Goal: Contribute content: Contribute content

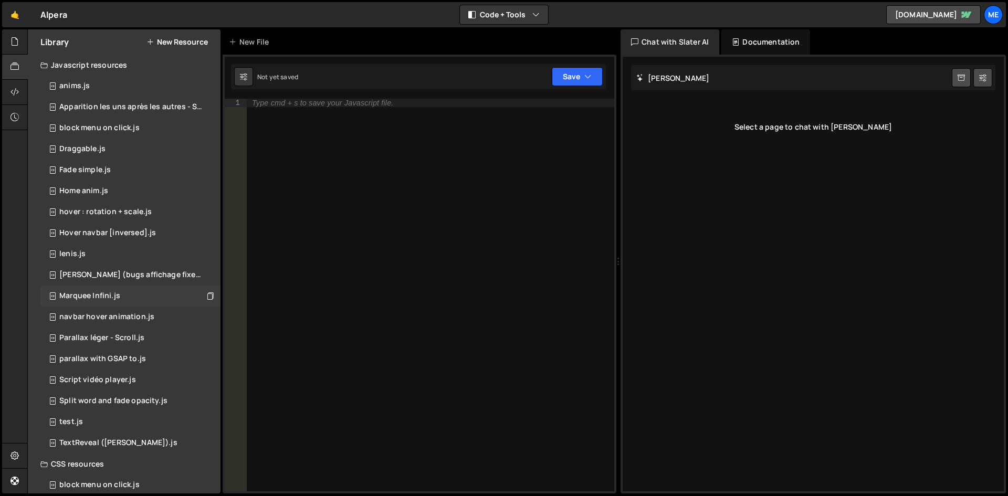
click at [109, 293] on div "Marquee Infini.js" at bounding box center [89, 295] width 61 height 9
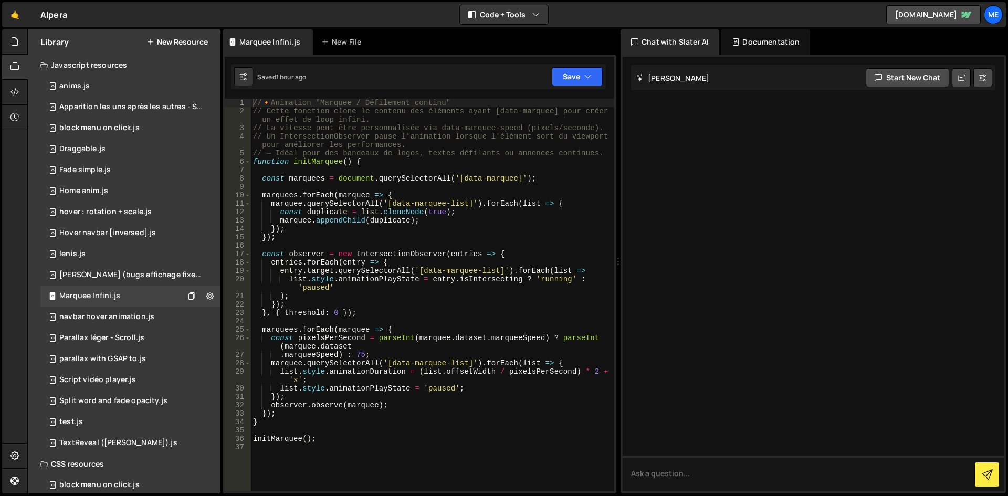
click at [446, 270] on div "// 🔸 Animation "Marquee / Défilement continu" // Cette fonction clone le conten…" at bounding box center [432, 304] width 363 height 410
type textarea "initMarquee();"
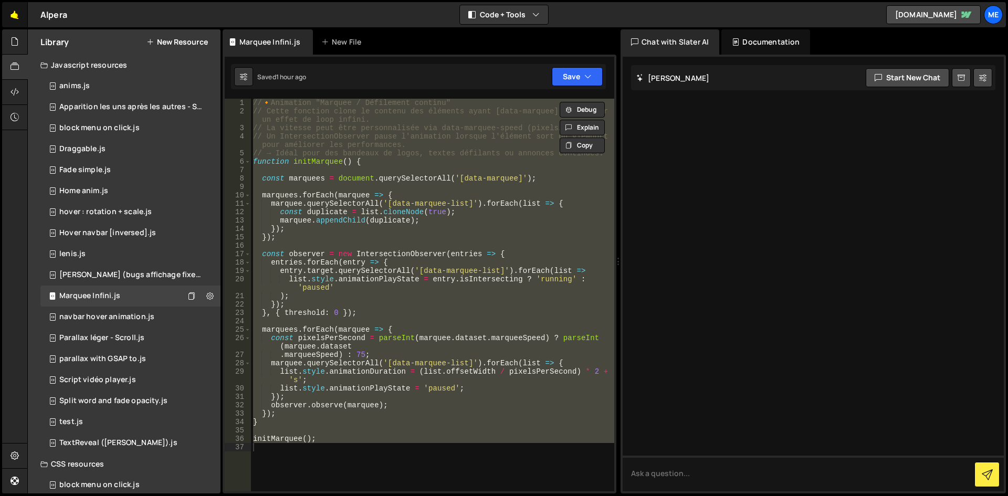
click at [24, 18] on link "🤙" at bounding box center [15, 14] width 26 height 25
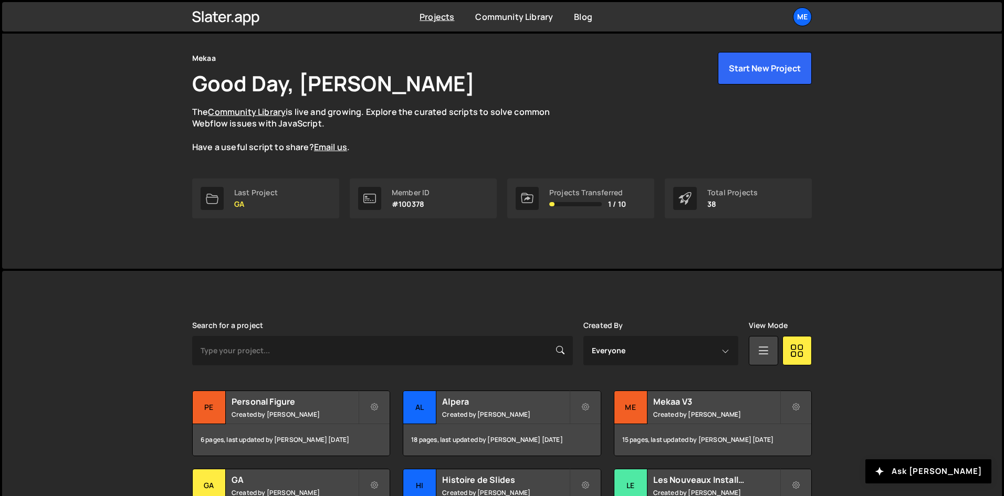
scroll to position [158, 0]
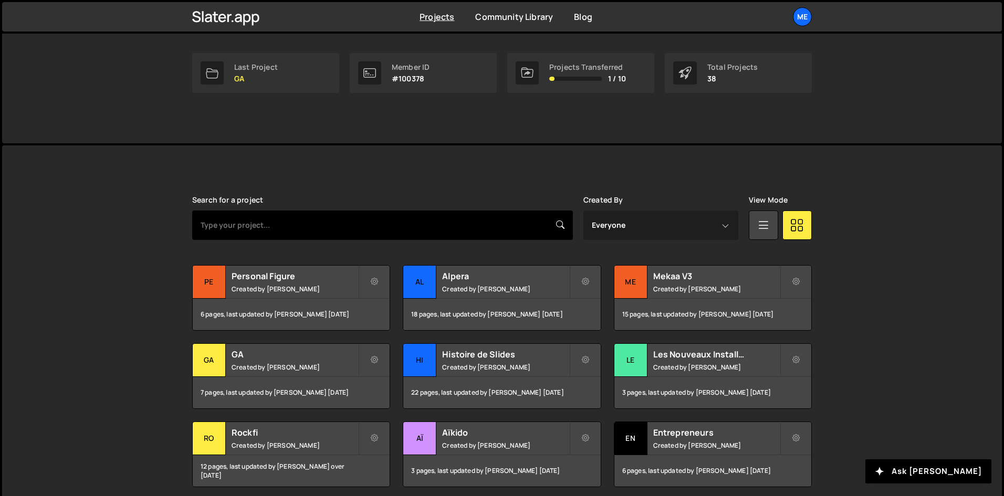
click at [359, 213] on input "text" at bounding box center [382, 225] width 381 height 29
type input "sobry"
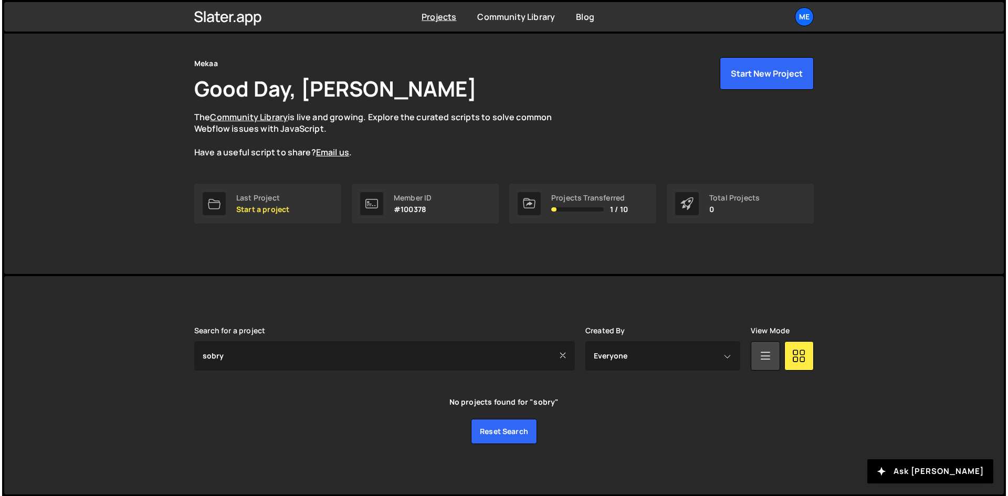
scroll to position [27, 0]
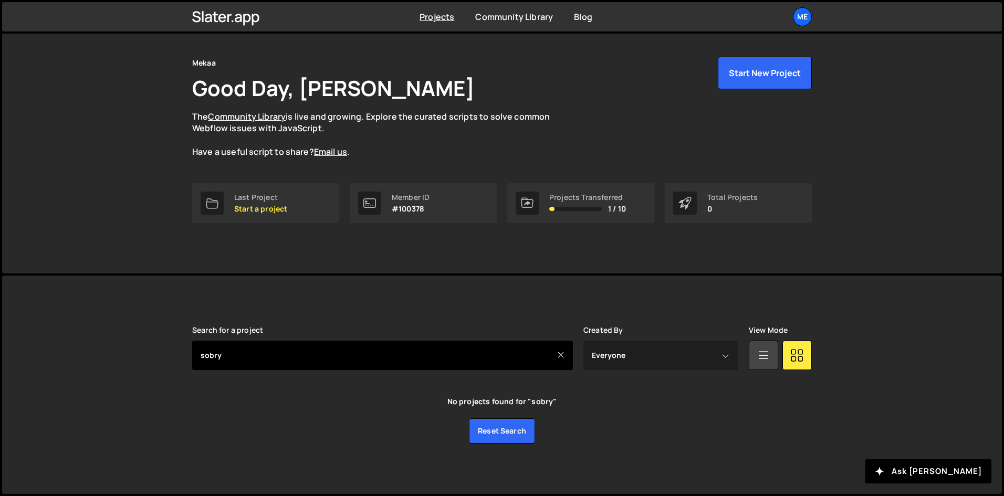
click at [274, 362] on input "sobry" at bounding box center [382, 355] width 381 height 29
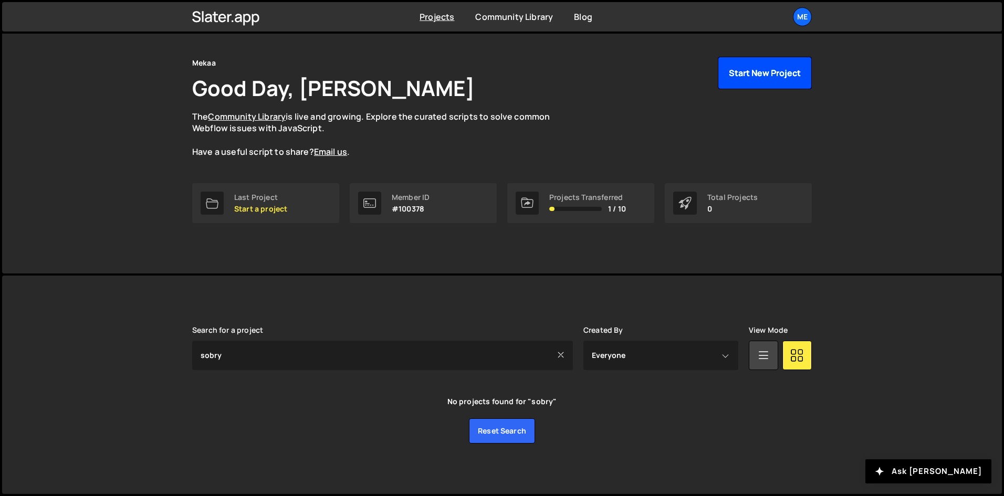
click at [797, 74] on button "Start New Project" at bounding box center [765, 73] width 94 height 33
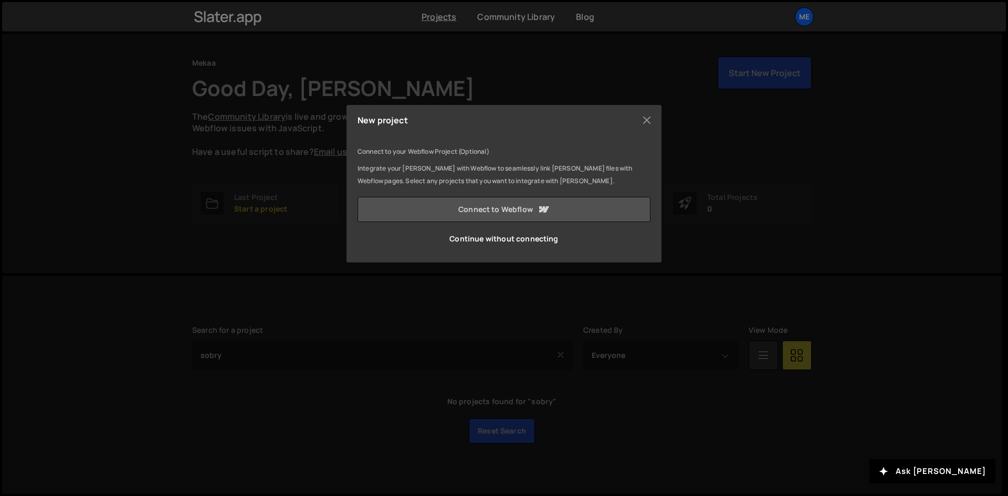
click at [520, 214] on link "Connect to Webflow" at bounding box center [504, 209] width 293 height 25
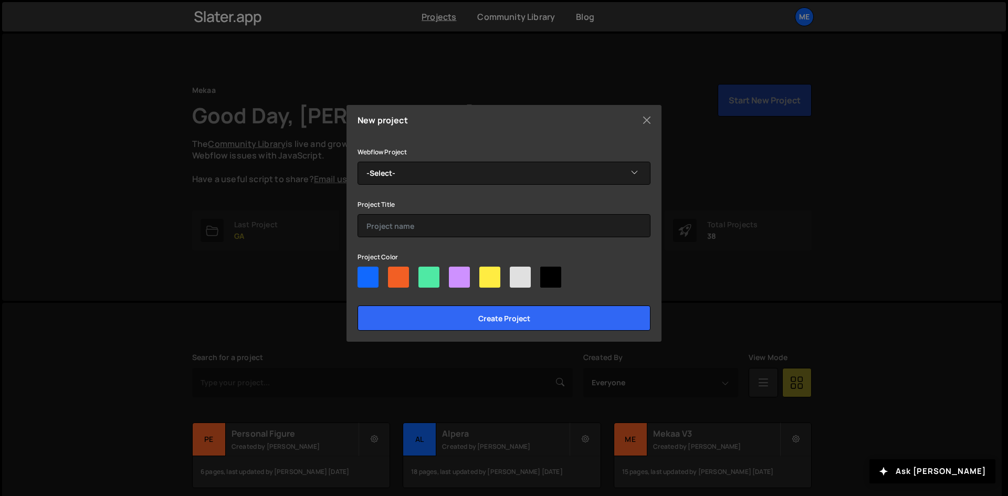
click at [494, 269] on div at bounding box center [489, 277] width 21 height 21
click at [486, 269] on input"] "radio" at bounding box center [482, 270] width 7 height 7
radio input"] "true"
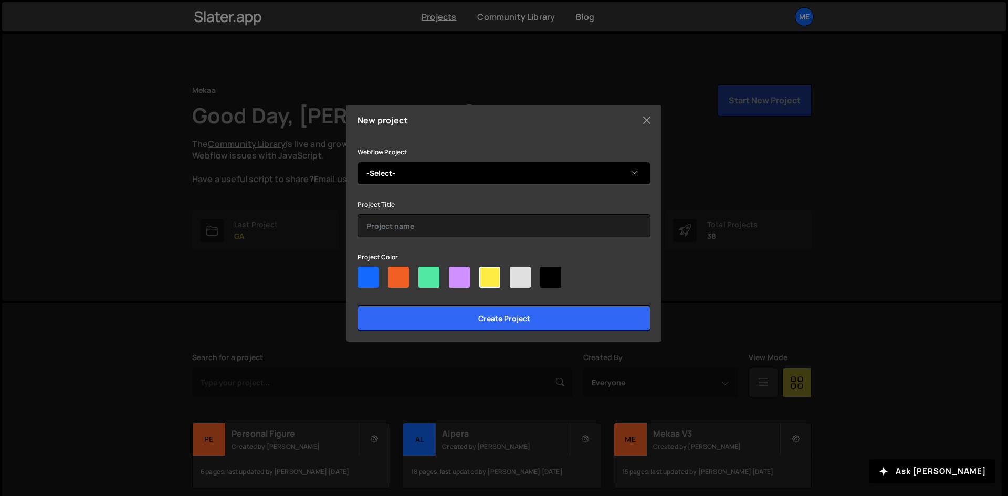
click at [377, 176] on select "-Select- Sobry" at bounding box center [504, 173] width 293 height 23
select select "6808f88a68ce24edce3ee11c"
click at [358, 162] on select "-Select- Sobry" at bounding box center [504, 173] width 293 height 23
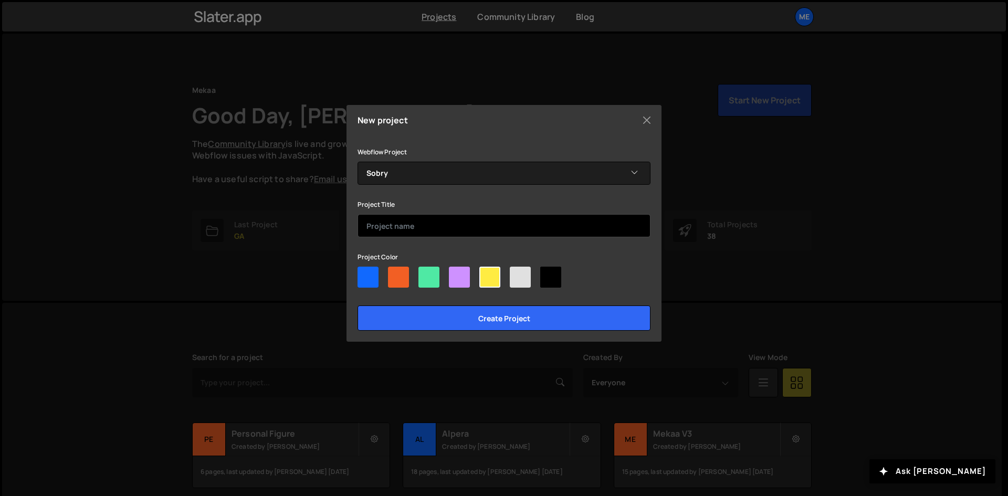
click at [385, 222] on input "text" at bounding box center [504, 225] width 293 height 23
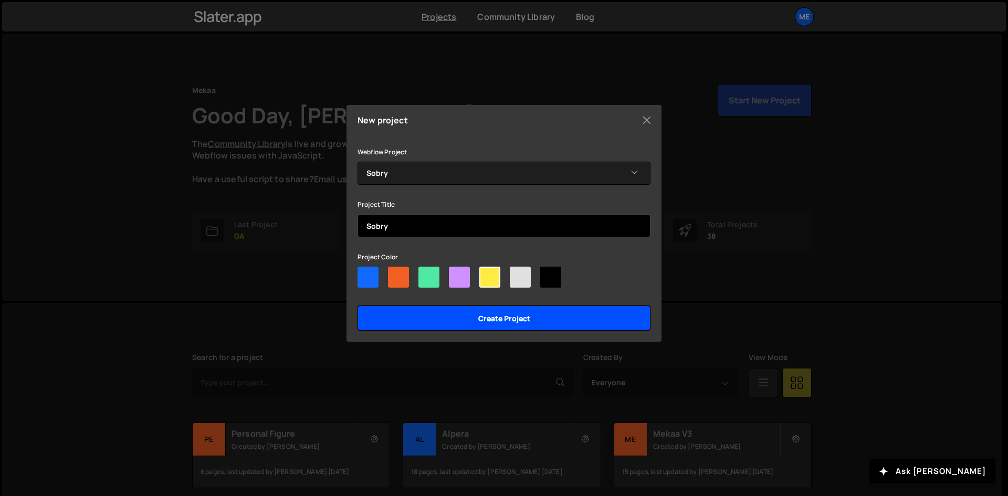
type input "Sobry"
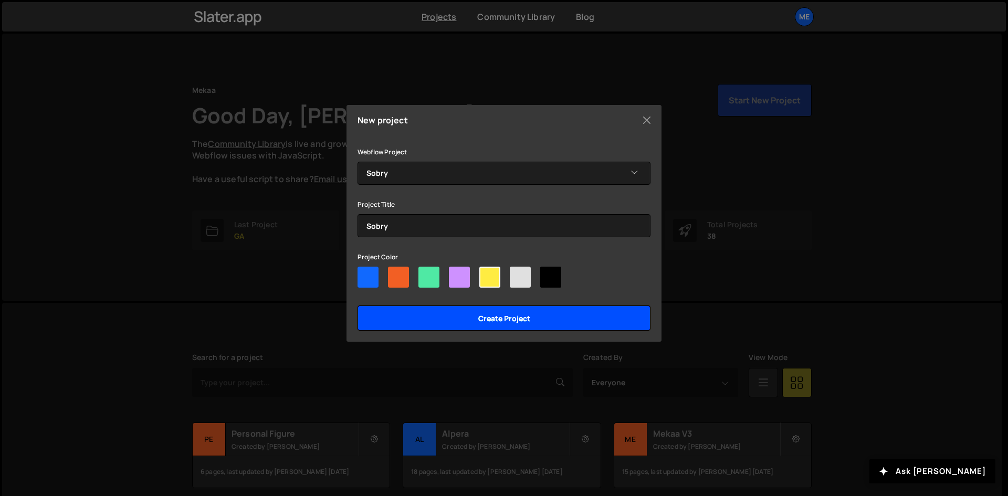
click at [468, 323] on input "Create project" at bounding box center [504, 318] width 293 height 25
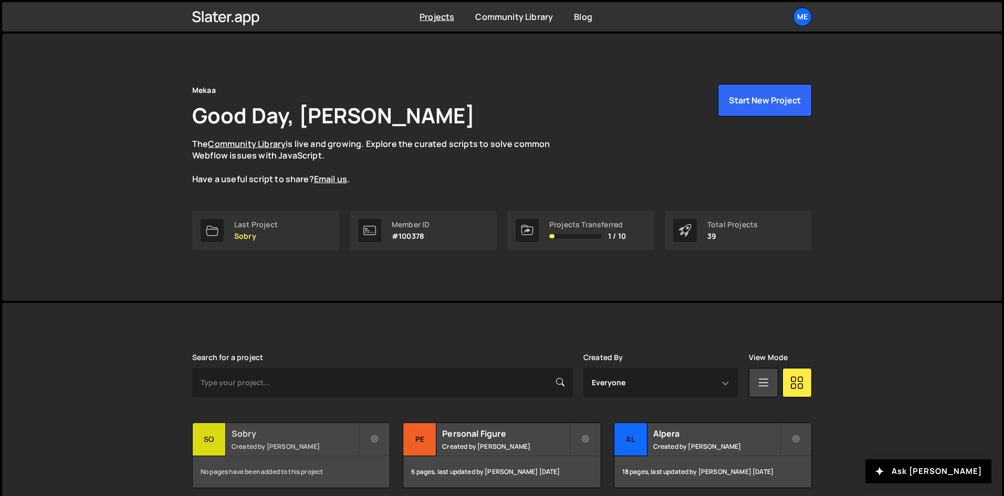
click at [291, 438] on h2 "Sobry" at bounding box center [295, 434] width 127 height 12
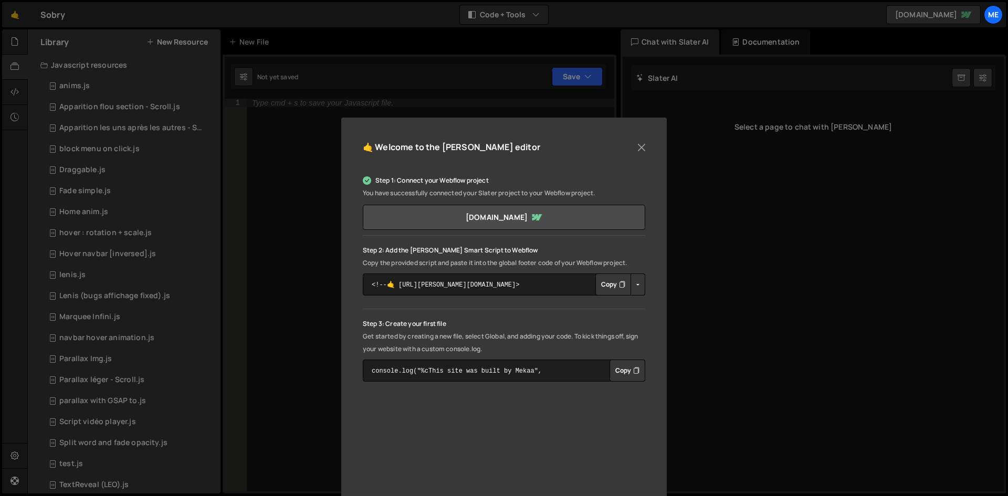
click at [619, 287] on icon "Button group with nested dropdown" at bounding box center [622, 284] width 6 height 11
click at [751, 256] on div "🤙 Welcome to the [PERSON_NAME] editor Step 1: Connect your Webflow project You …" at bounding box center [504, 248] width 1008 height 496
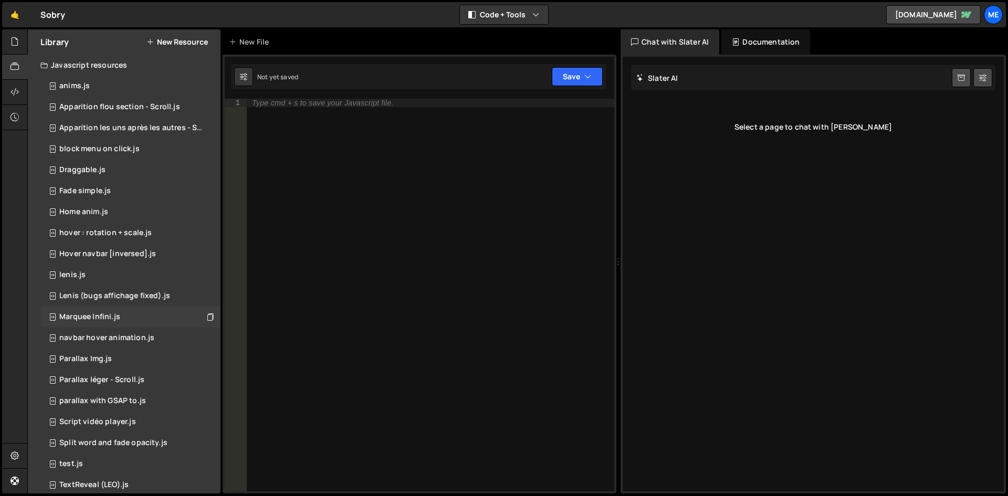
click at [113, 321] on div "Marquee Infini.js" at bounding box center [89, 316] width 61 height 9
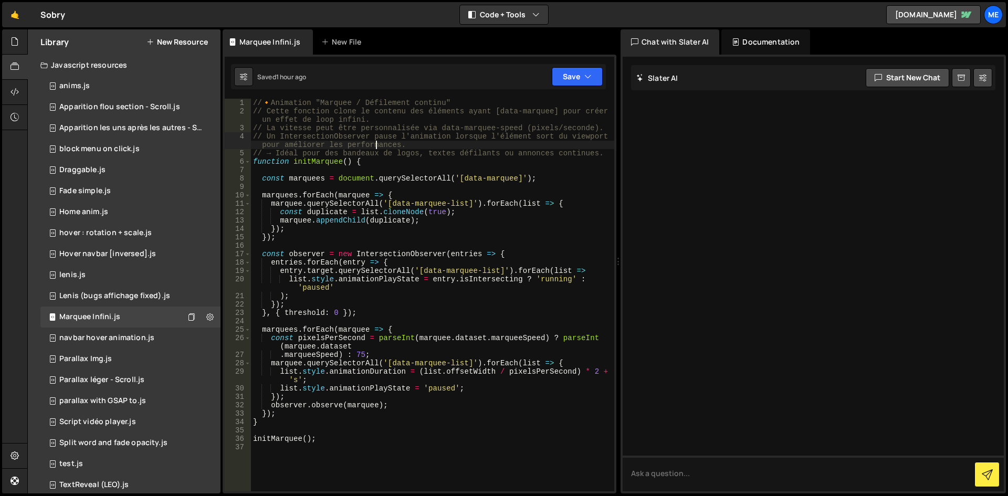
click at [378, 144] on div "// 🔸 Animation "Marquee / Défilement continu" // Cette fonction clone le conten…" at bounding box center [432, 304] width 363 height 410
type textarea "initMarquee();"
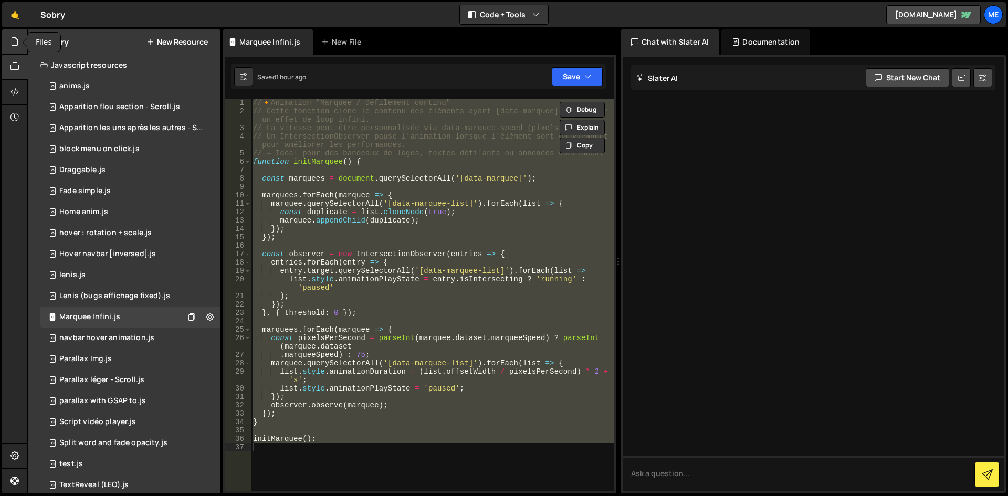
click at [22, 42] on div at bounding box center [15, 41] width 26 height 25
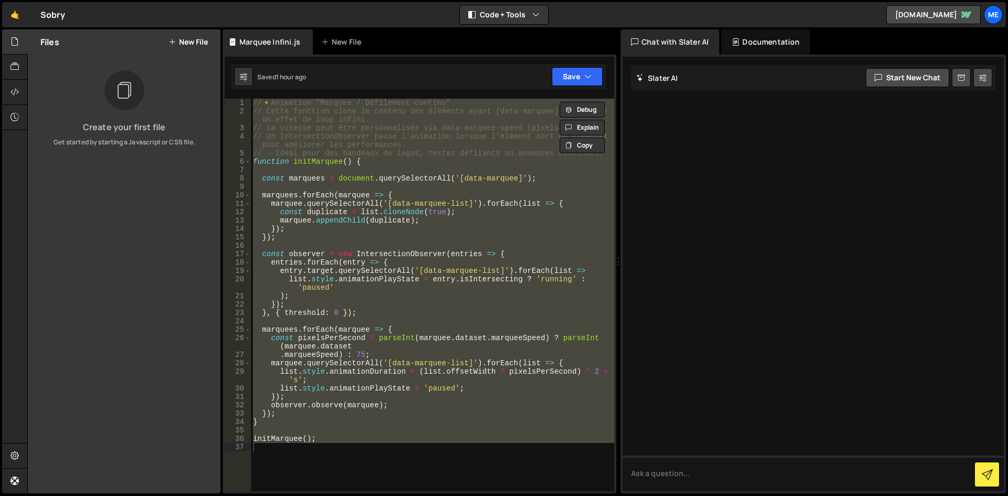
click at [183, 49] on div "Files New File" at bounding box center [124, 41] width 193 height 25
click at [183, 41] on button "New File" at bounding box center [188, 42] width 39 height 8
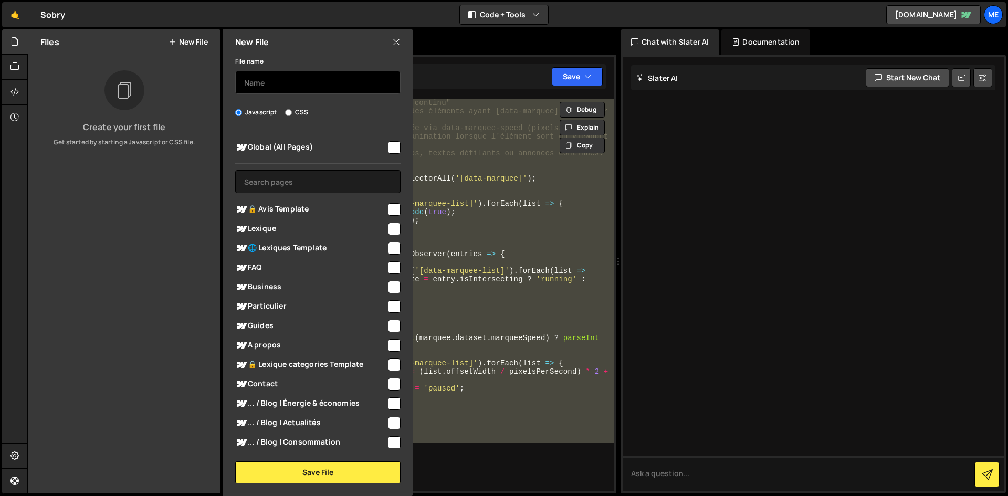
click at [244, 88] on input "text" at bounding box center [317, 82] width 165 height 23
click at [267, 86] on input "M" at bounding box center [317, 82] width 165 height 23
type input "Marquee"
click at [398, 145] on div "Global (All Pages) 🔒 Avis Template" at bounding box center [318, 289] width 191 height 317
click at [393, 146] on input "checkbox" at bounding box center [394, 147] width 13 height 13
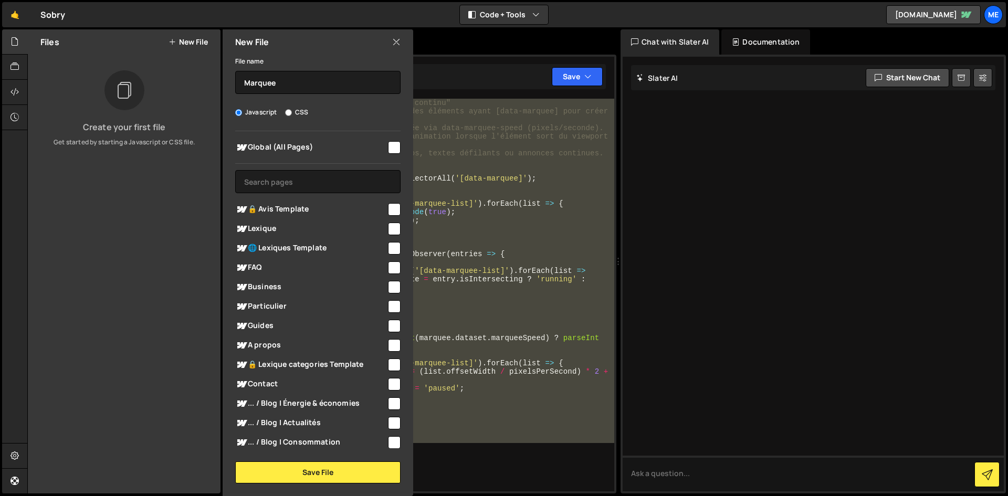
checkbox input "true"
click at [349, 469] on button "Save File" at bounding box center [317, 473] width 165 height 22
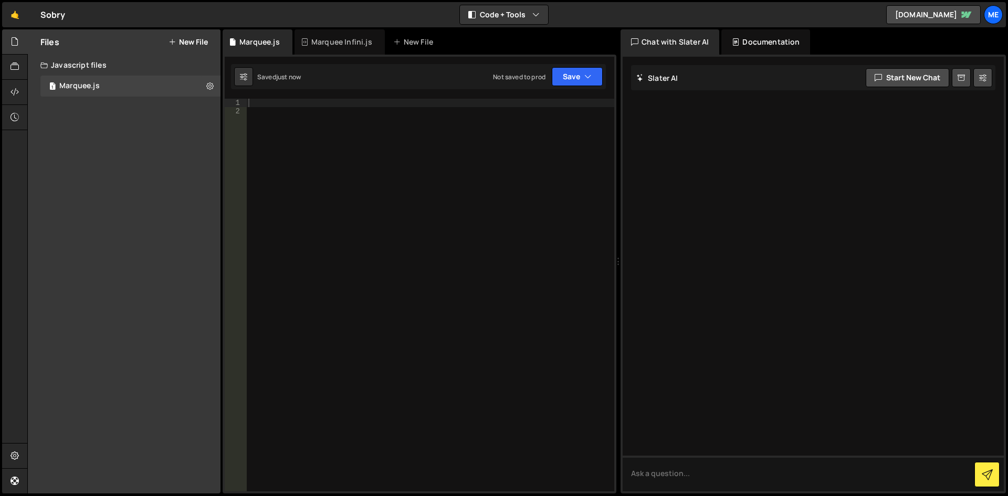
click at [427, 146] on div at bounding box center [430, 304] width 368 height 410
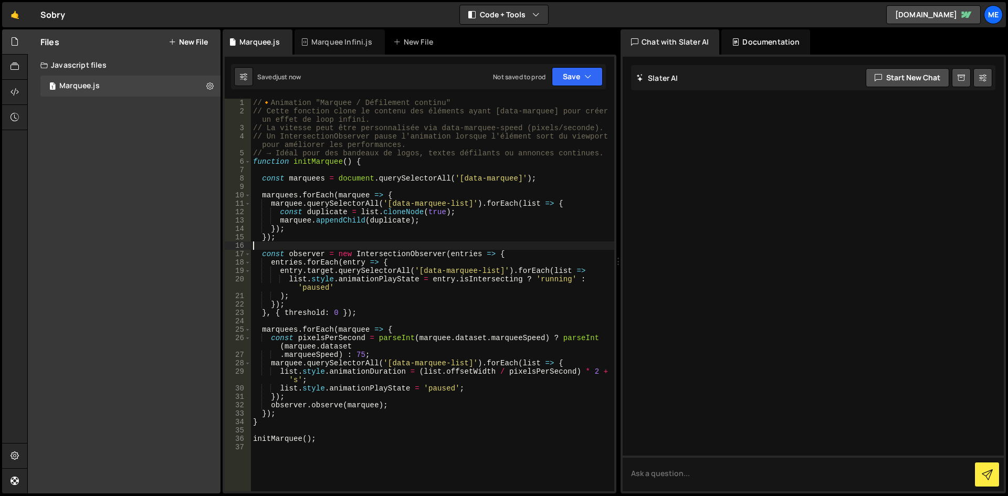
click at [437, 247] on div "// 🔸 Animation "Marquee / Défilement continu" // Cette fonction clone le conten…" at bounding box center [432, 304] width 363 height 410
drag, startPoint x: 511, startPoint y: 179, endPoint x: 459, endPoint y: 177, distance: 52.0
click at [459, 177] on div "// 🔸 Animation "Marquee / Défilement continu" // Cette fonction clone le conten…" at bounding box center [432, 304] width 363 height 410
click at [513, 201] on div "// 🔸 Animation "Marquee / Défilement continu" // Cette fonction clone le conten…" at bounding box center [432, 304] width 363 height 410
click at [511, 231] on div "// 🔸 Animation "Marquee / Défilement continu" // Cette fonction clone le conten…" at bounding box center [432, 304] width 363 height 410
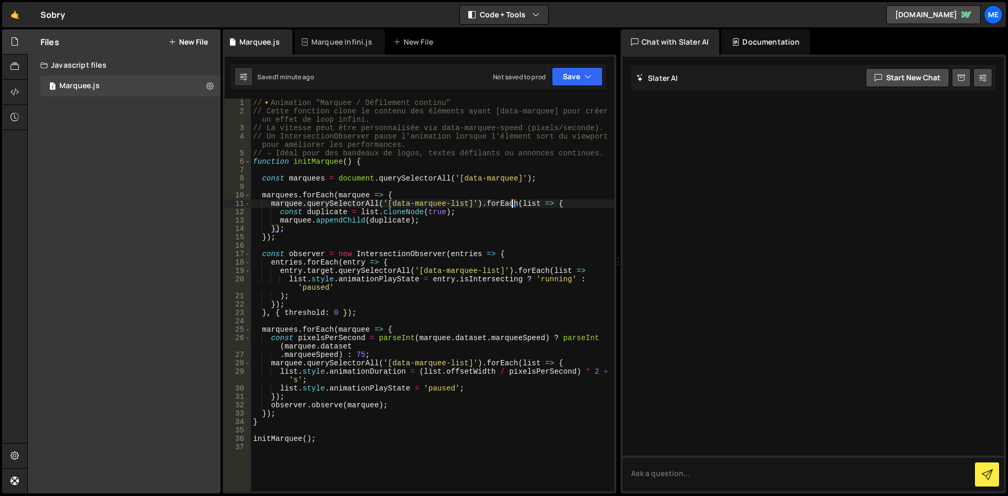
type textarea "});"
click at [6, 66] on div at bounding box center [15, 67] width 26 height 25
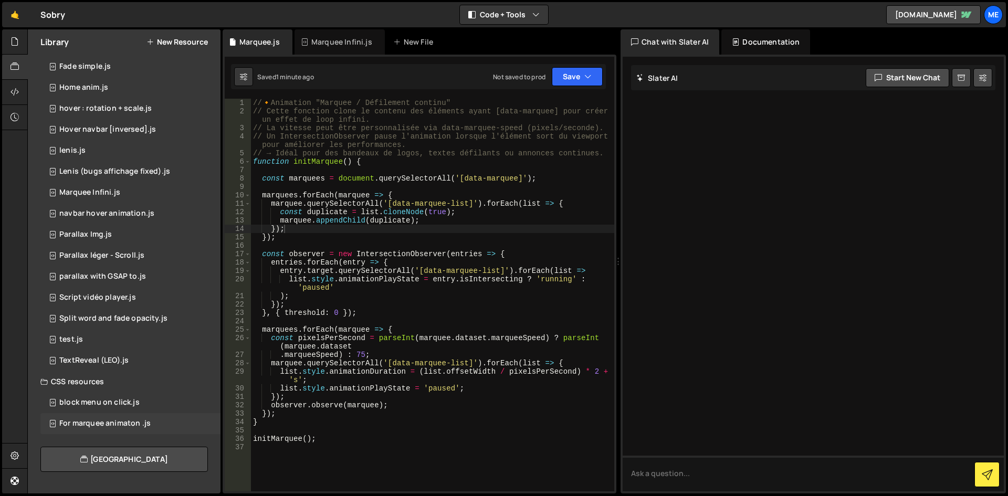
scroll to position [126, 0]
click at [102, 397] on div "block menu on click.js" at bounding box center [99, 400] width 80 height 9
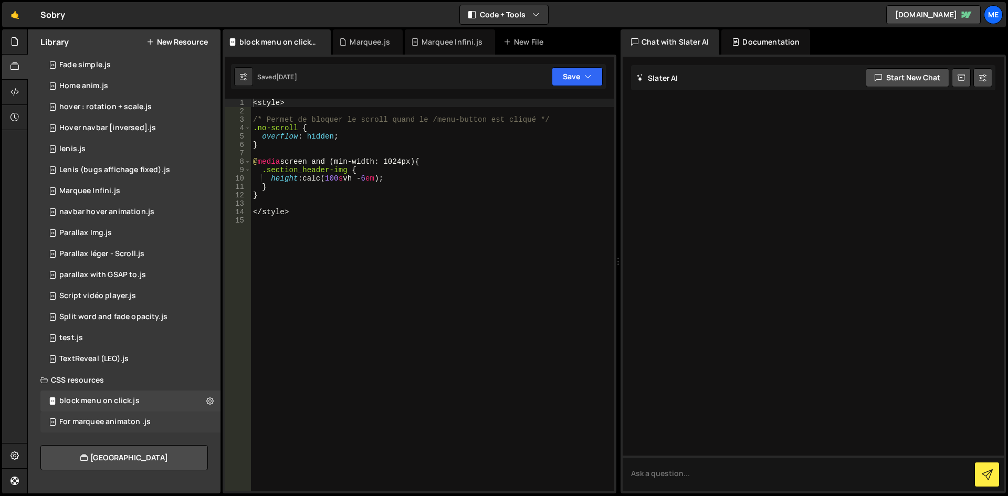
scroll to position [172, 0]
click at [104, 419] on div "For marquee animaton .js" at bounding box center [104, 421] width 91 height 9
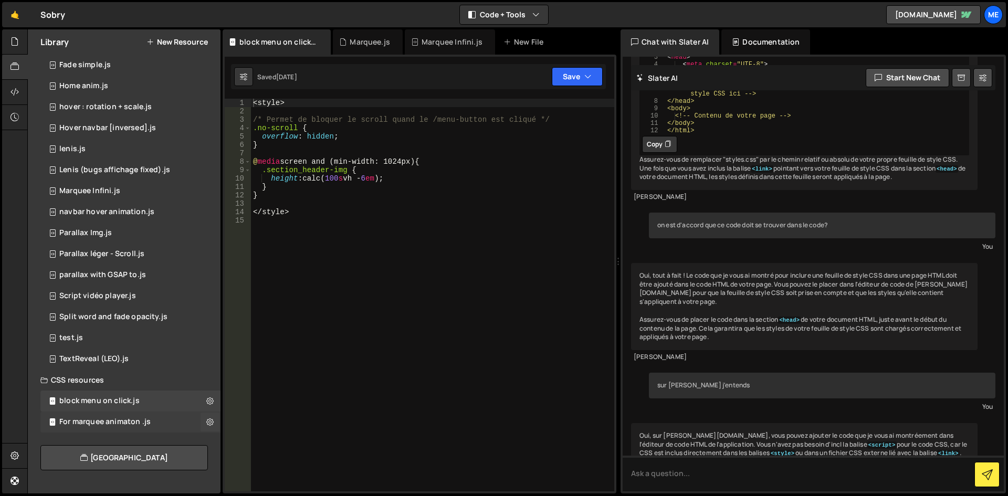
scroll to position [0, 0]
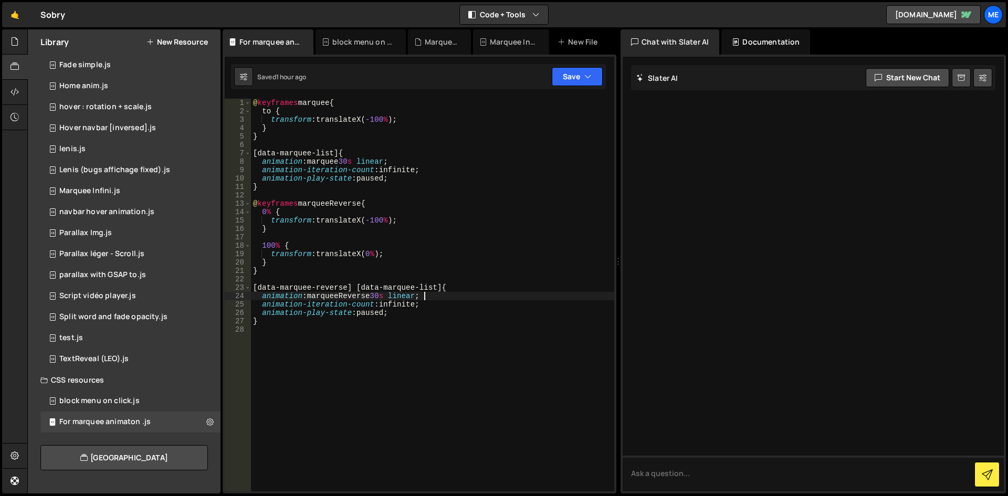
click at [464, 295] on div "@ keyframes marquee { to { transform : translateX( -100 % ) ; } } [ data-marque…" at bounding box center [432, 304] width 363 height 410
type textarea "}"
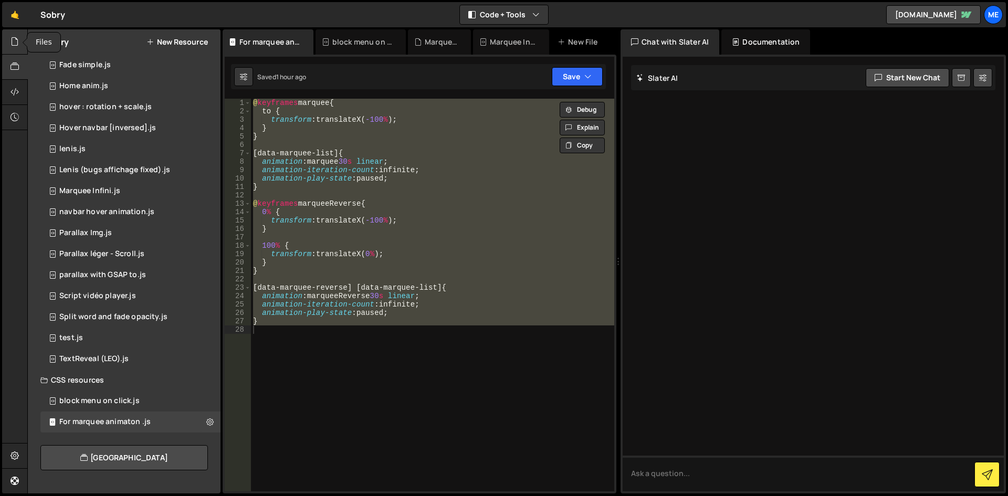
click at [14, 49] on div at bounding box center [15, 41] width 26 height 25
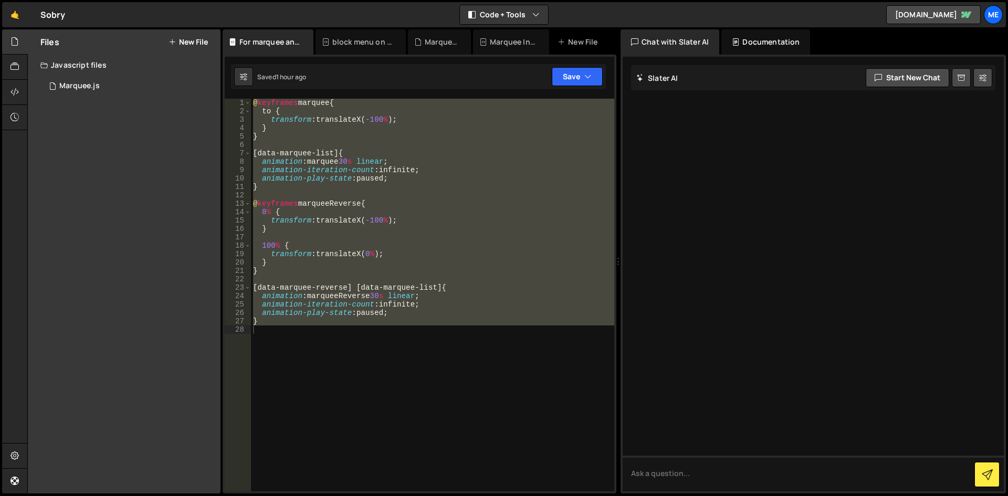
click at [196, 42] on button "New File" at bounding box center [188, 42] width 39 height 8
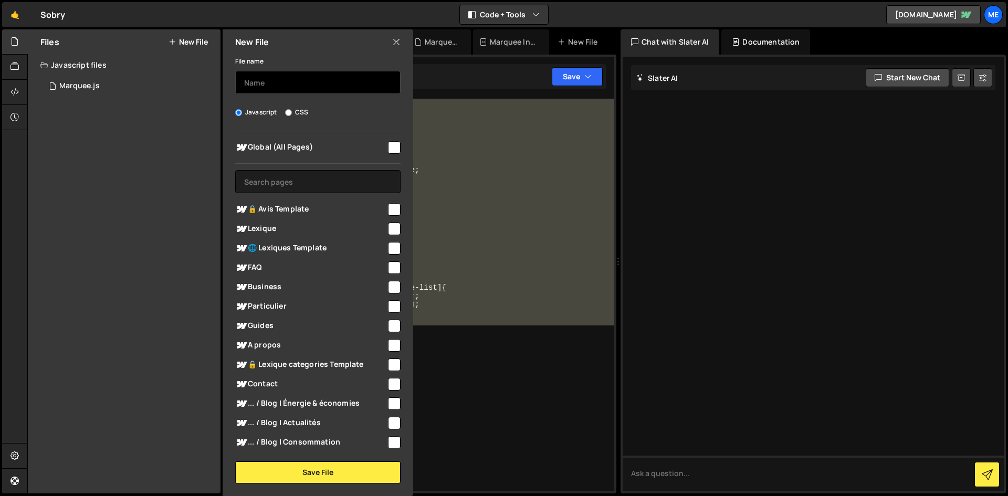
click at [301, 88] on input "text" at bounding box center [317, 82] width 165 height 23
paste input "@keyframes marquee { to { transform: translateX(-100%); } } [data-marquee-list]…"
type input "marquee"
click at [303, 125] on div "File name marquee Javascript CSS Global (All Pages)" at bounding box center [318, 269] width 191 height 429
click at [299, 114] on label "CSS" at bounding box center [296, 112] width 23 height 11
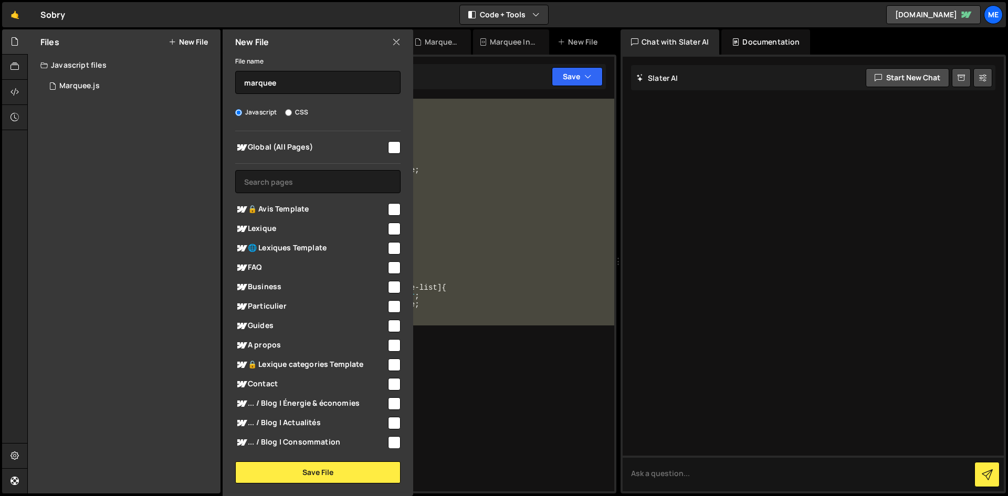
click at [292, 114] on input "CSS" at bounding box center [288, 112] width 7 height 7
radio input "true"
click at [378, 150] on span "Global (All Pages)" at bounding box center [310, 147] width 151 height 13
checkbox input "true"
click at [347, 470] on button "Save File" at bounding box center [317, 473] width 165 height 22
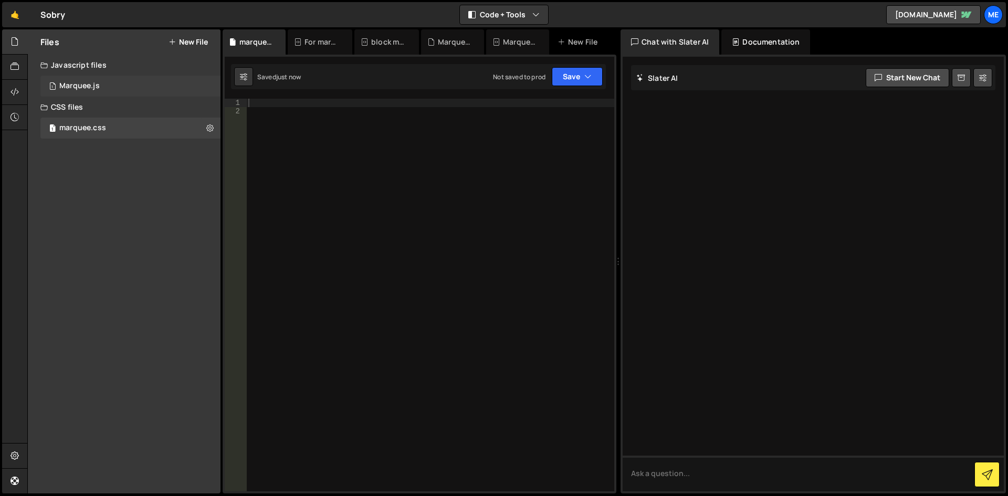
click at [205, 87] on div "1 Marquee.js 0" at bounding box center [130, 86] width 180 height 21
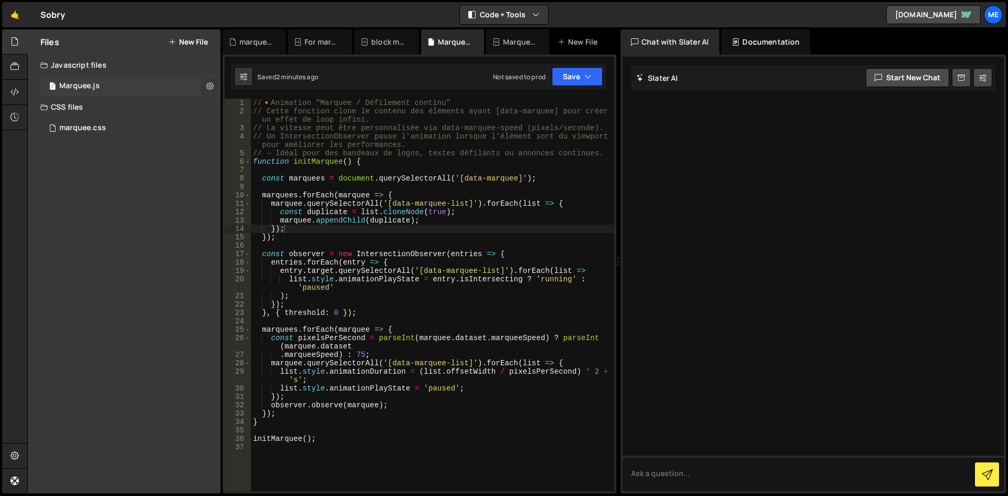
click at [210, 87] on icon at bounding box center [209, 86] width 7 height 10
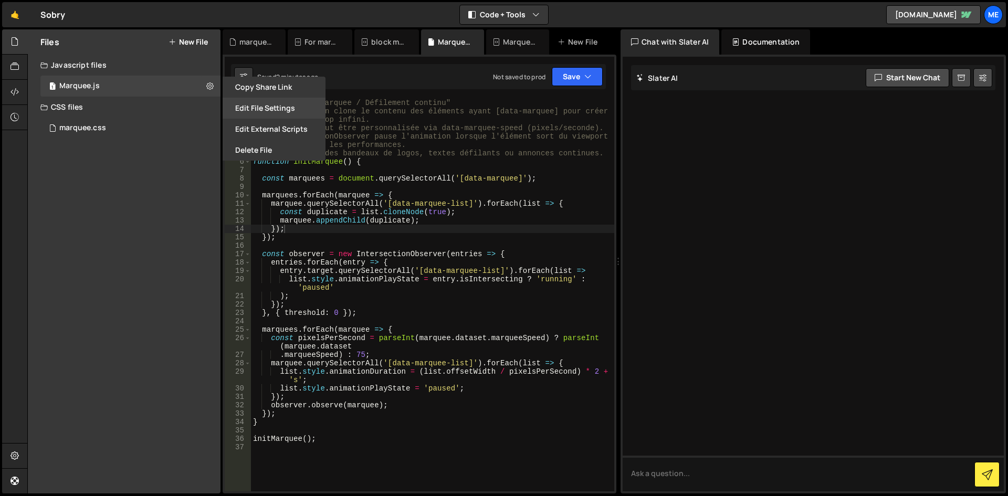
click at [260, 109] on button "Edit File Settings" at bounding box center [274, 108] width 103 height 21
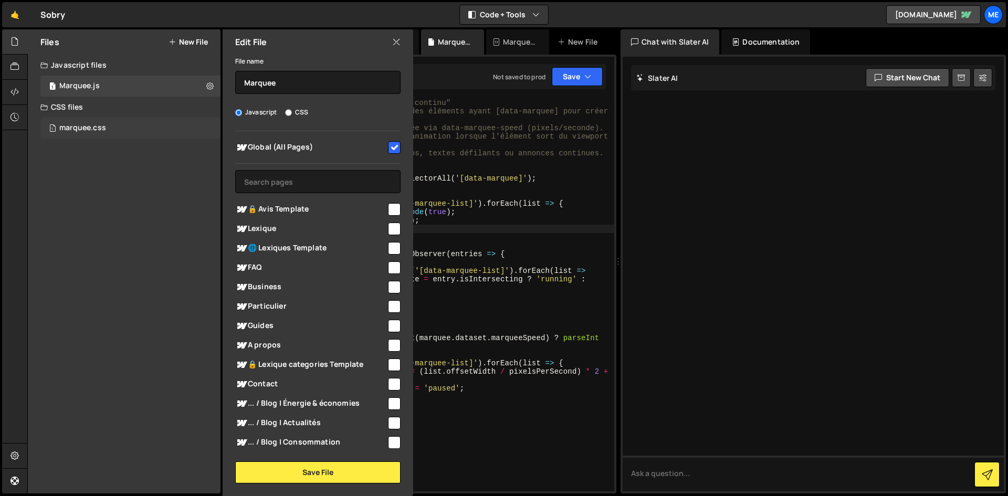
click at [105, 130] on div "marquee.css" at bounding box center [82, 127] width 47 height 9
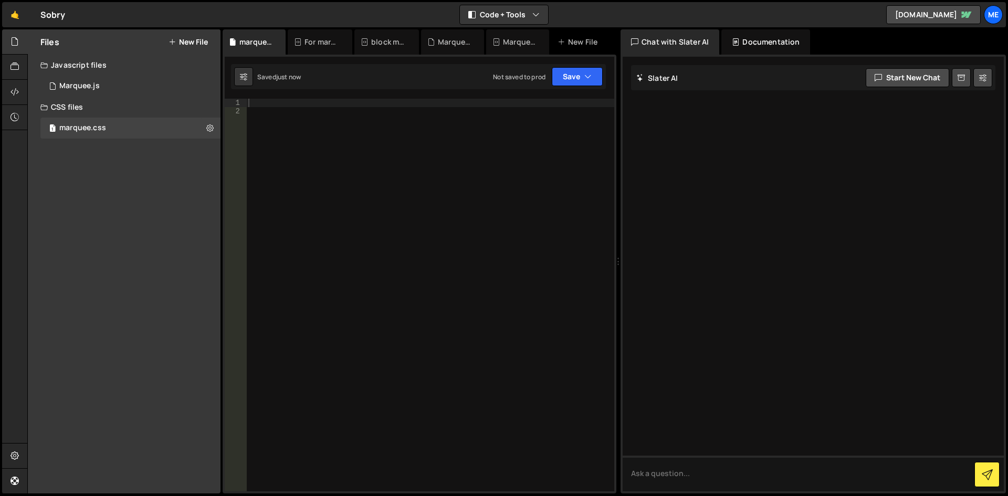
click at [467, 162] on div at bounding box center [430, 304] width 368 height 410
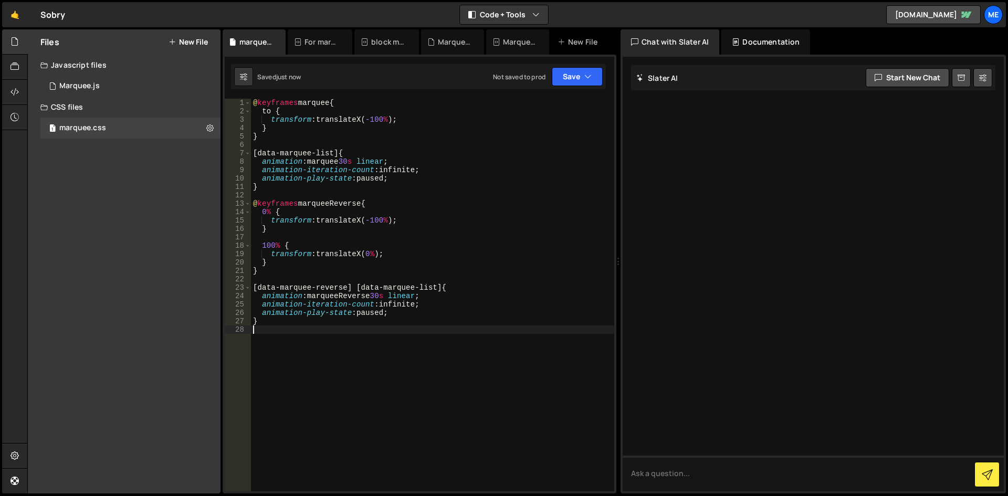
click at [454, 168] on div "@ keyframes marquee { to { transform : translateX( -100 % ) ; } } [ data-marque…" at bounding box center [432, 304] width 363 height 410
click at [459, 191] on div "@ keyframes marquee { to { transform : translateX( -100 % ) ; } } [ data-marque…" at bounding box center [432, 304] width 363 height 410
type textarea "}"
